Goal: Task Accomplishment & Management: Use online tool/utility

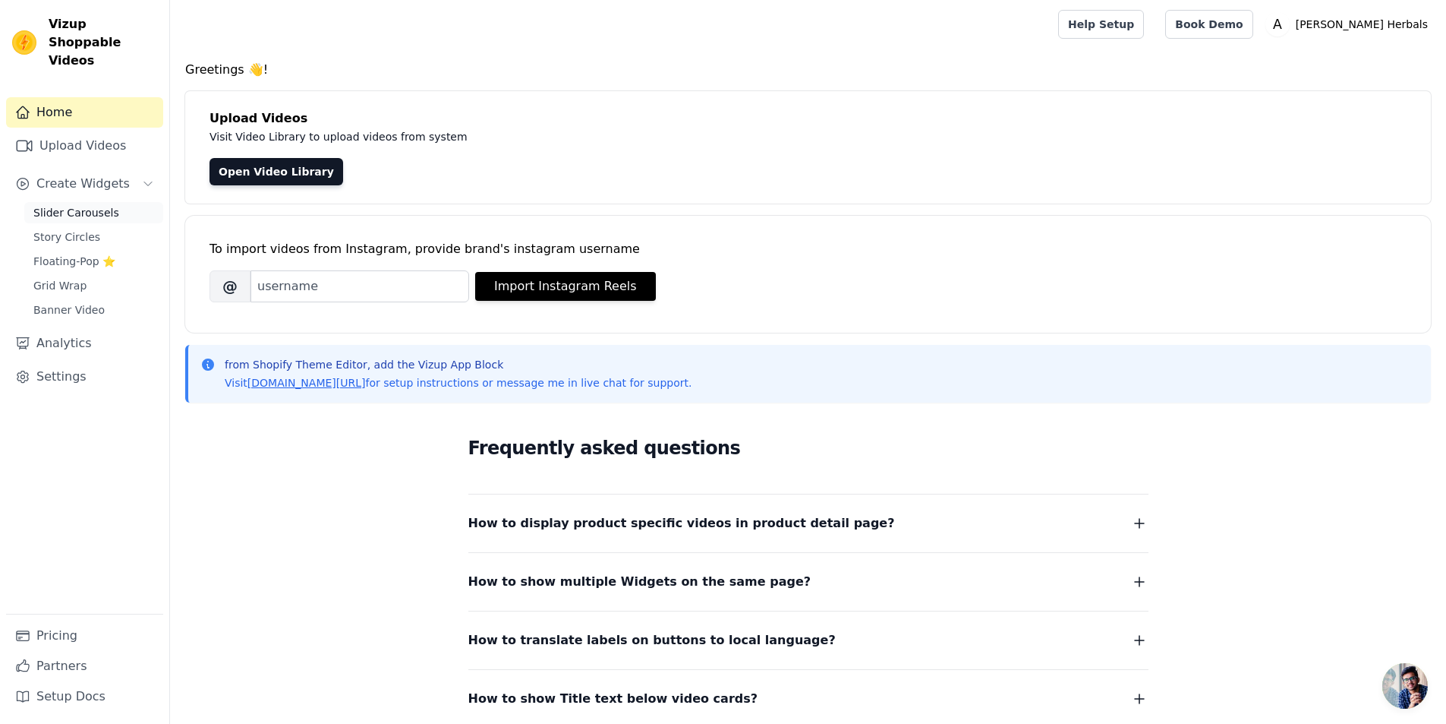
click at [69, 205] on span "Slider Carousels" at bounding box center [76, 212] width 86 height 15
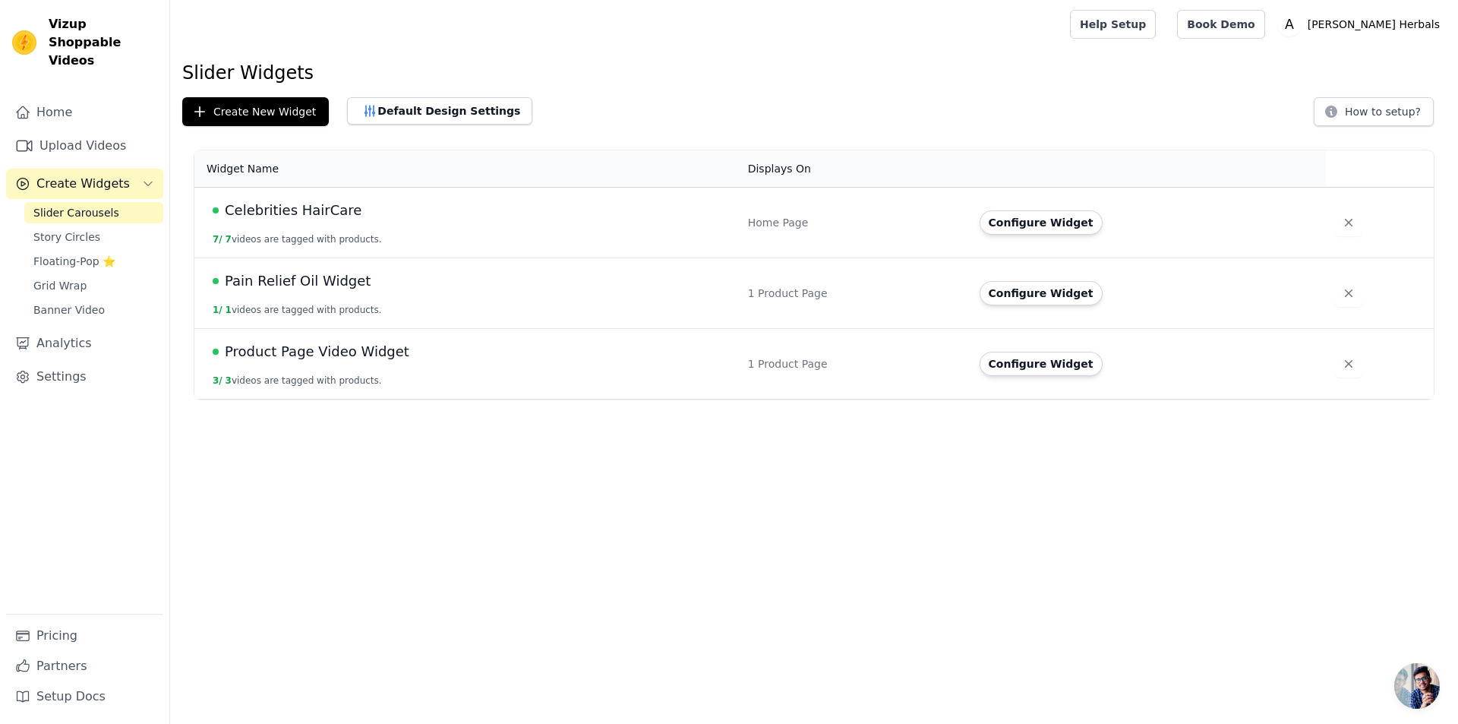
click at [349, 350] on span "Product Page Video Widget" at bounding box center [317, 351] width 185 height 21
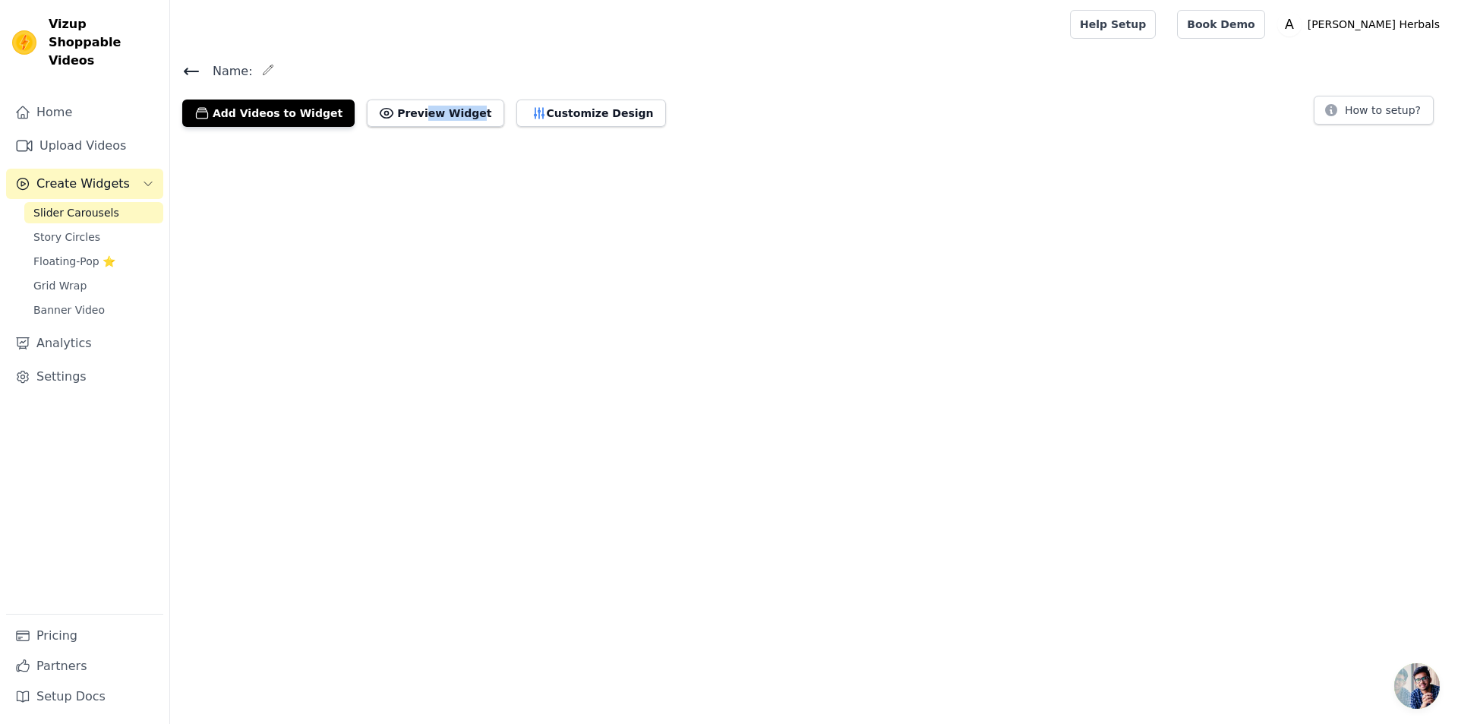
click at [349, 139] on html "Vizup Shoppable Videos Home Upload Videos Create Widgets Slider Carousels Story…" at bounding box center [729, 69] width 1458 height 139
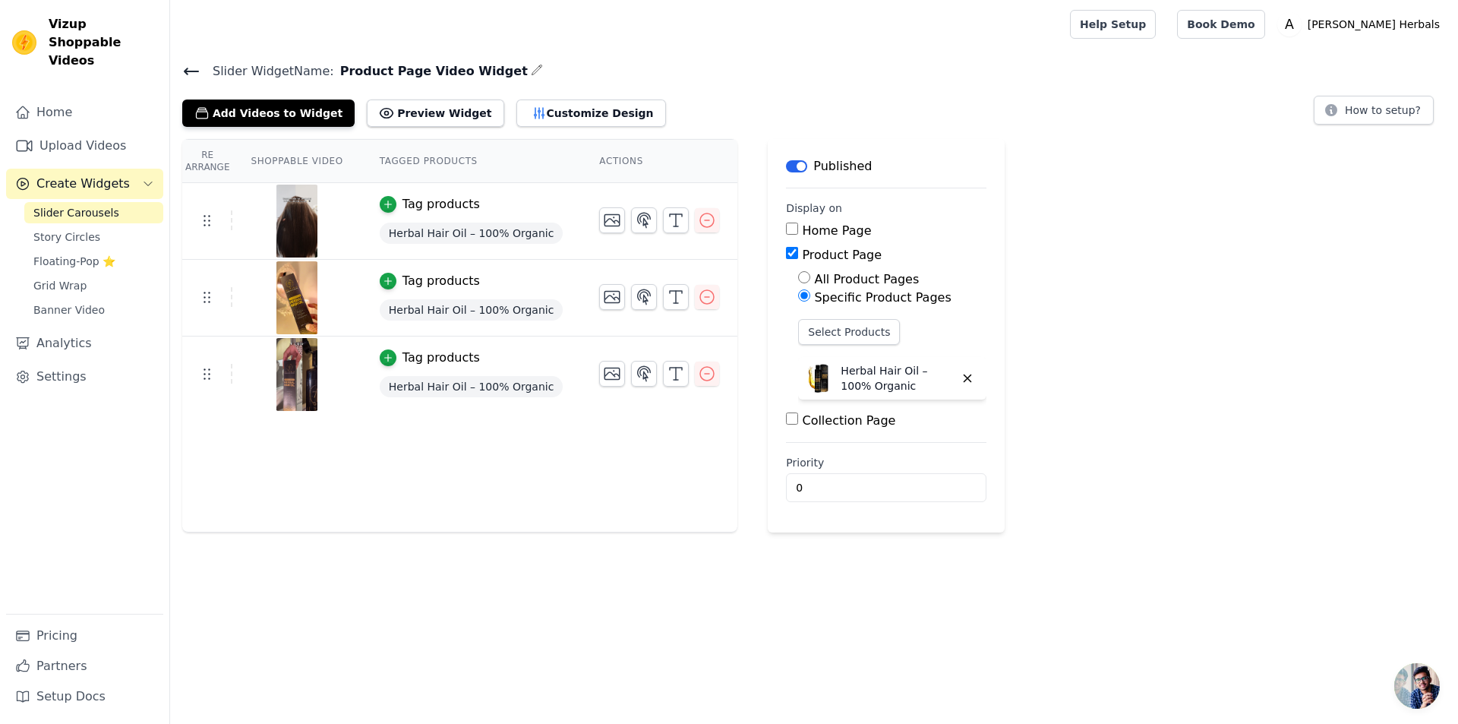
click at [531, 71] on icon "button" at bounding box center [537, 70] width 12 height 12
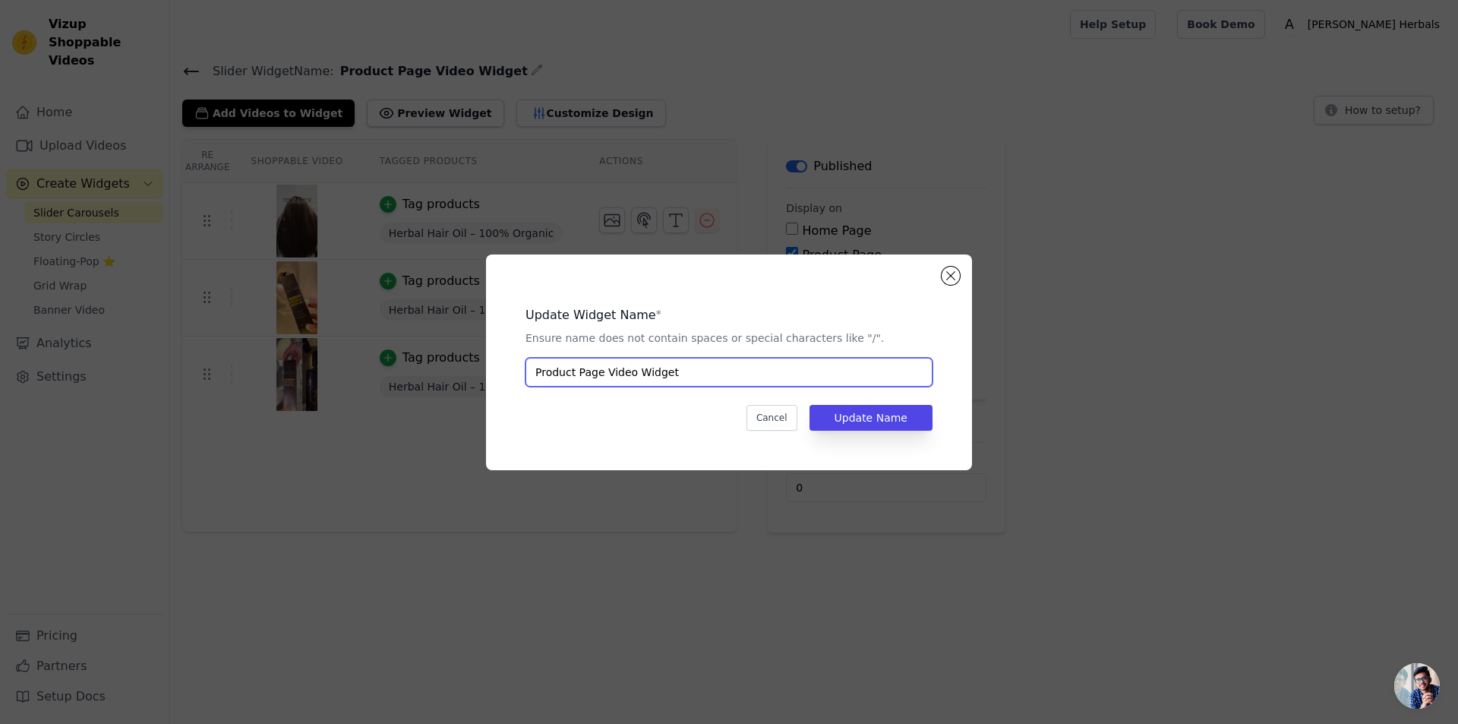
click at [620, 376] on input "Product Page Video Widget" at bounding box center [728, 372] width 407 height 29
click at [645, 373] on input "Product Page Video Widget" at bounding box center [728, 372] width 407 height 29
type input "Hair Oil Widget"
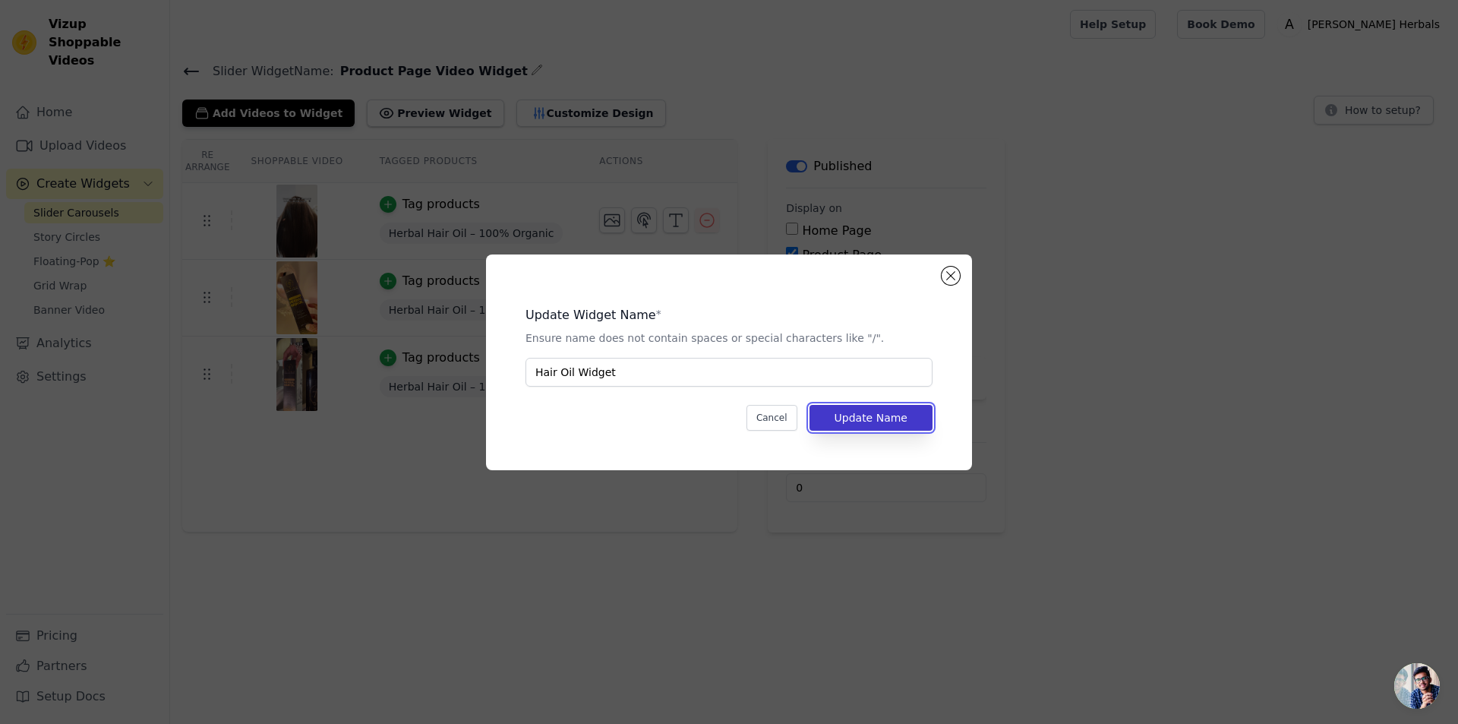
click at [897, 415] on button "Update Name" at bounding box center [870, 418] width 123 height 26
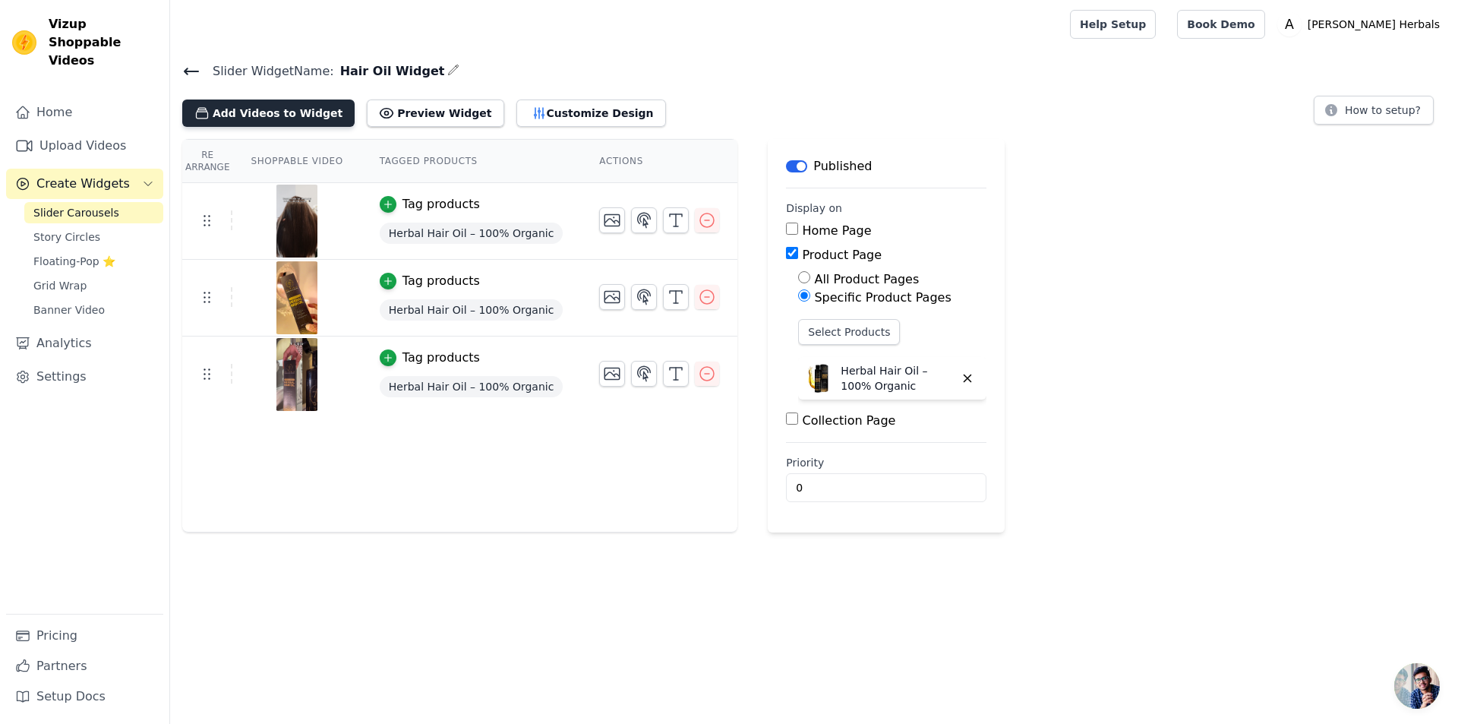
click at [303, 115] on button "Add Videos to Widget" at bounding box center [268, 112] width 172 height 27
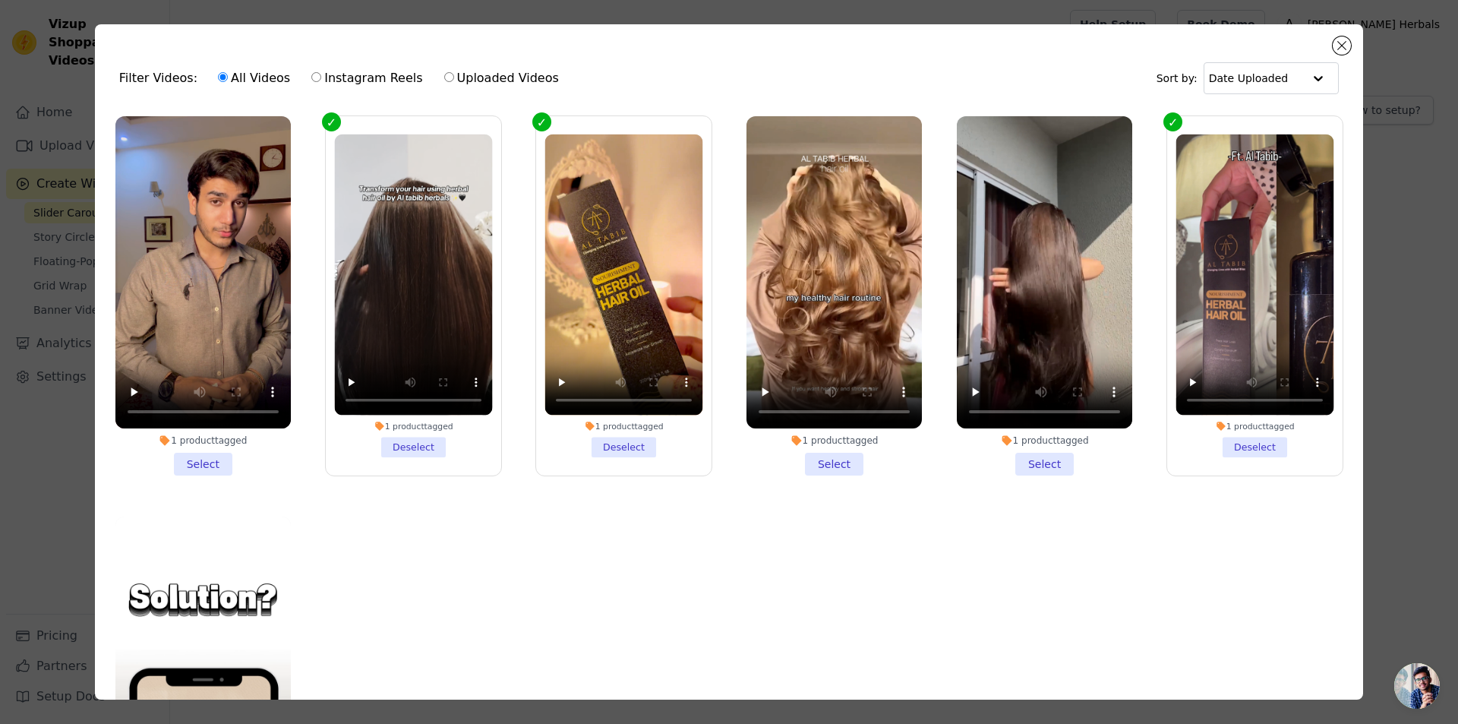
click at [1029, 459] on li "1 product tagged Select" at bounding box center [1044, 295] width 175 height 359
click at [0, 0] on input "1 product tagged Select" at bounding box center [0, 0] width 0 height 0
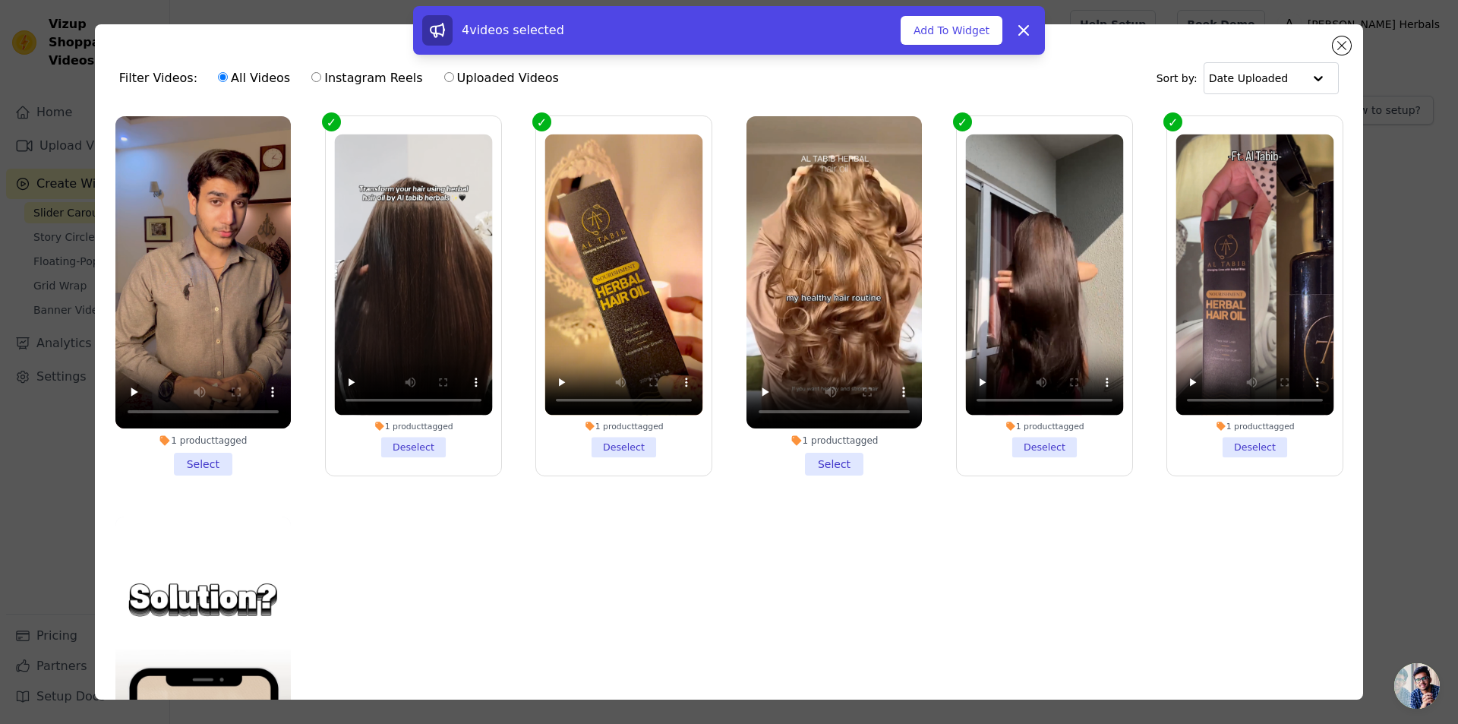
click at [808, 452] on li "1 product tagged Select" at bounding box center [833, 295] width 175 height 359
click at [0, 0] on input "1 product tagged Select" at bounding box center [0, 0] width 0 height 0
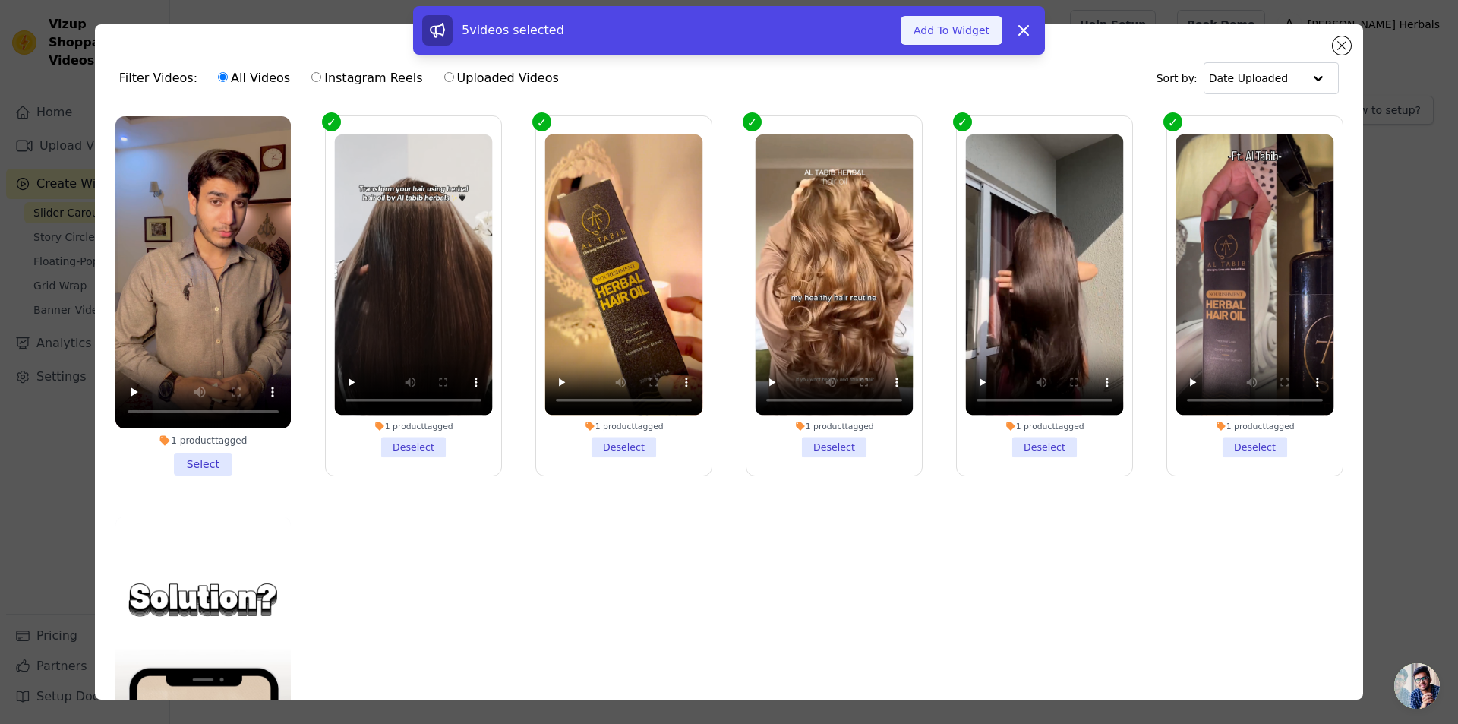
click at [963, 32] on button "Add To Widget" at bounding box center [952, 30] width 102 height 29
